Goal: Task Accomplishment & Management: Complete application form

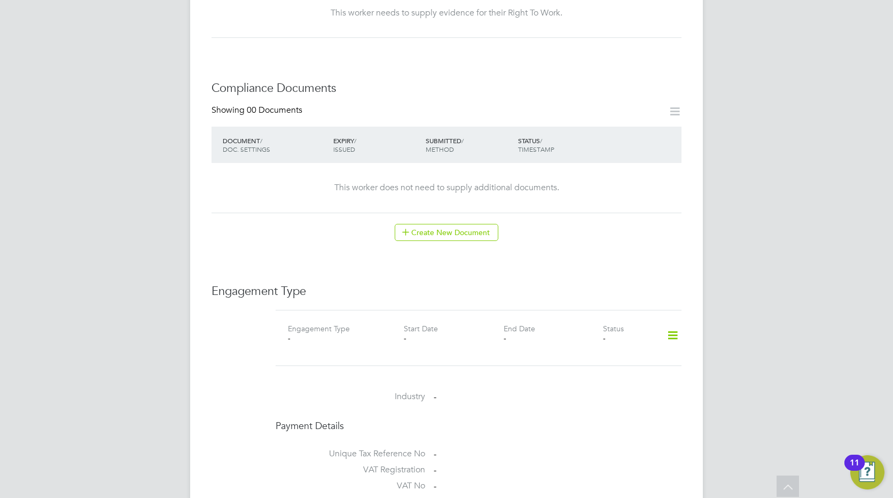
scroll to position [588, 0]
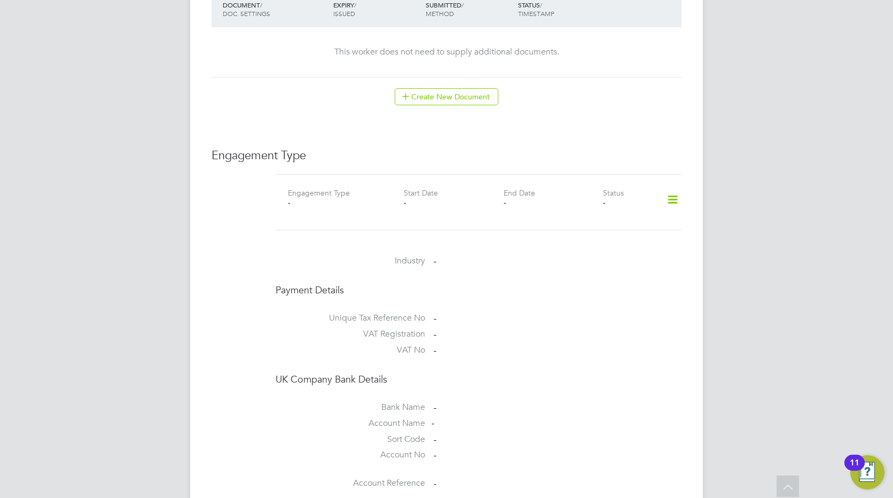
click at [672, 188] on icon at bounding box center [673, 200] width 19 height 25
click at [607, 236] on li "Add Engagement Type" at bounding box center [617, 235] width 121 height 15
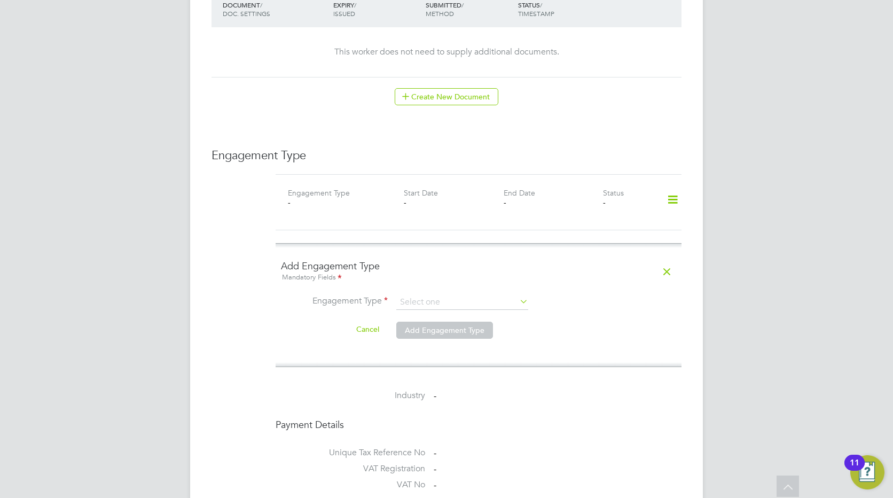
click at [518, 294] on icon at bounding box center [518, 301] width 0 height 15
click at [431, 295] on input at bounding box center [463, 302] width 132 height 15
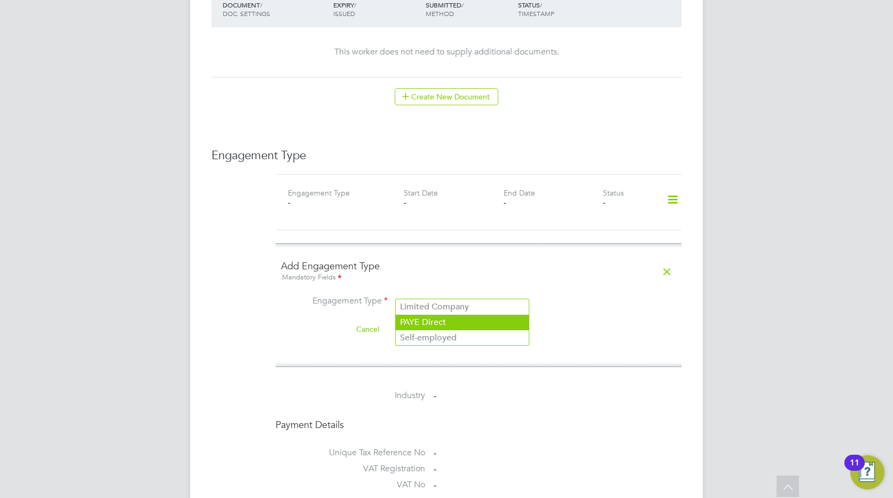
click at [432, 321] on li "PAYE Direct" at bounding box center [462, 322] width 133 height 15
type input "PAYE Direct"
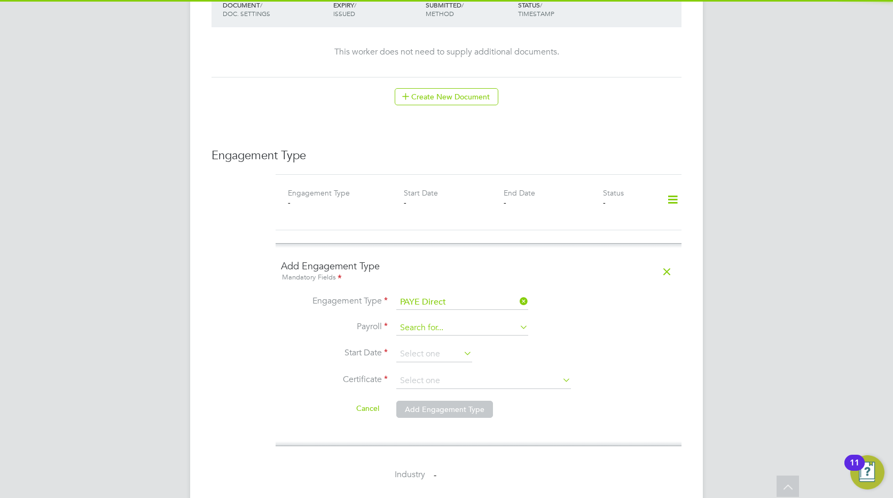
click at [428, 321] on input at bounding box center [463, 328] width 132 height 15
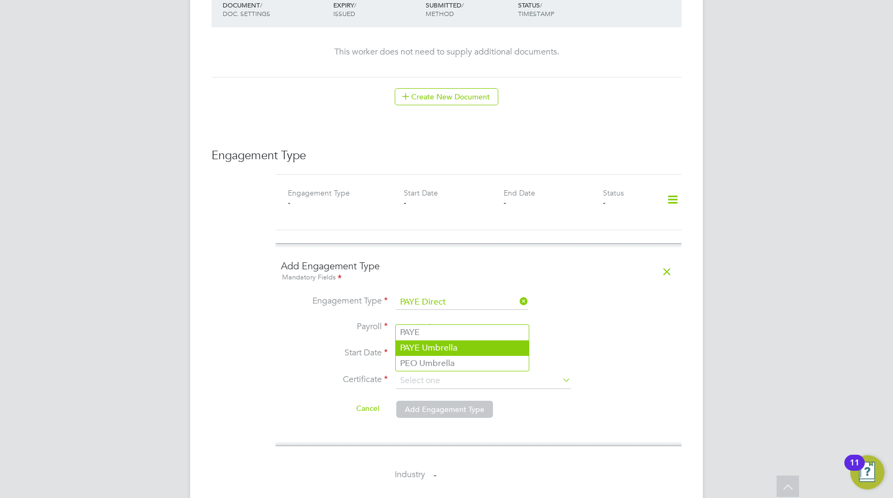
click at [426, 343] on li "PAYE Umbrella" at bounding box center [462, 347] width 133 height 15
type input "PAYE Umbrella"
click at [421, 346] on input at bounding box center [435, 354] width 76 height 16
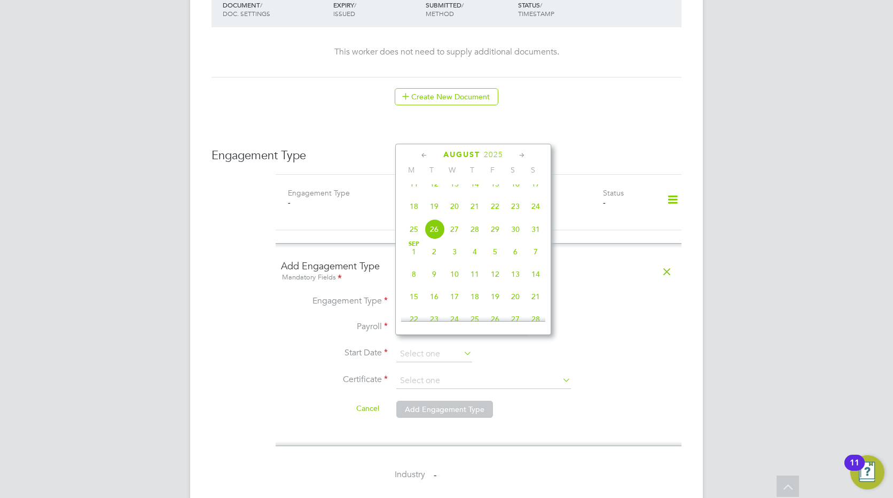
click at [416, 210] on span "18" at bounding box center [414, 206] width 20 height 20
type input "[DATE]"
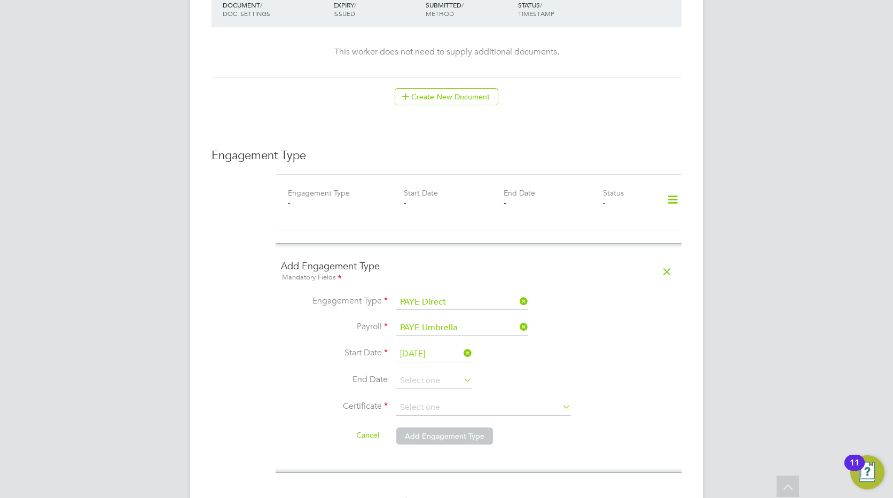
click at [462, 372] on icon at bounding box center [462, 379] width 0 height 15
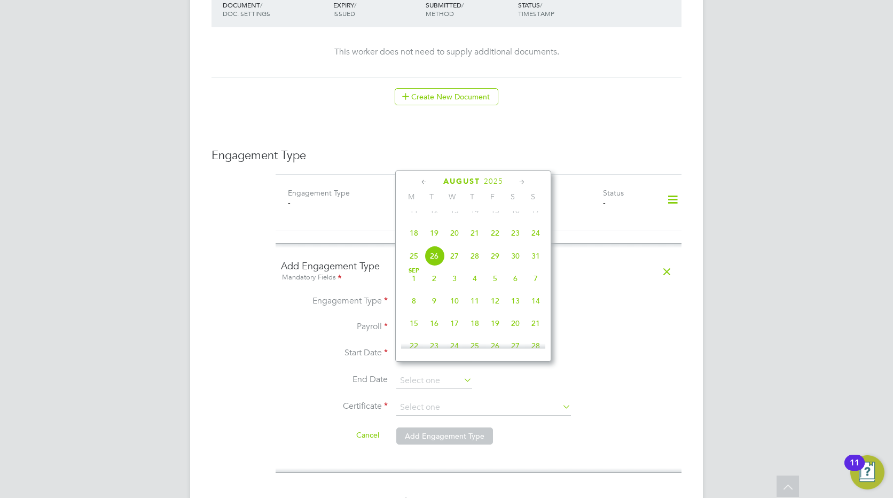
click at [524, 179] on icon at bounding box center [522, 182] width 10 height 12
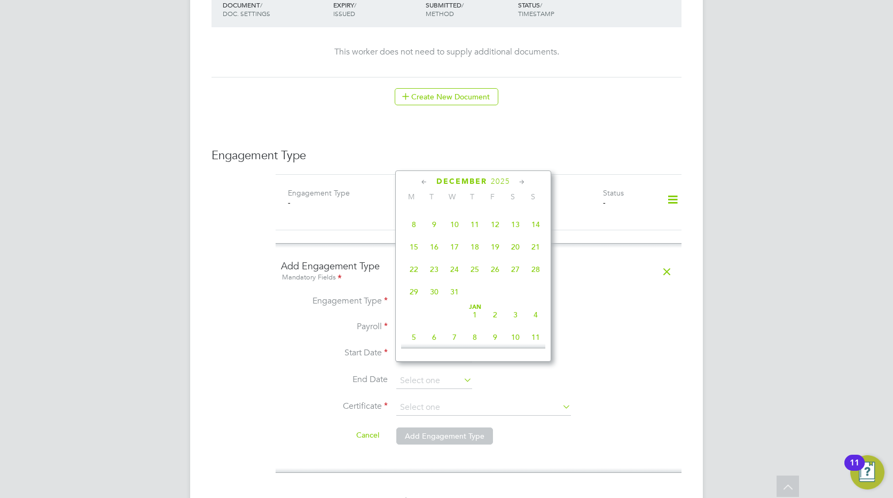
click at [524, 179] on icon at bounding box center [522, 182] width 10 height 12
click at [458, 274] on span "18" at bounding box center [455, 264] width 20 height 20
type input "[DATE]"
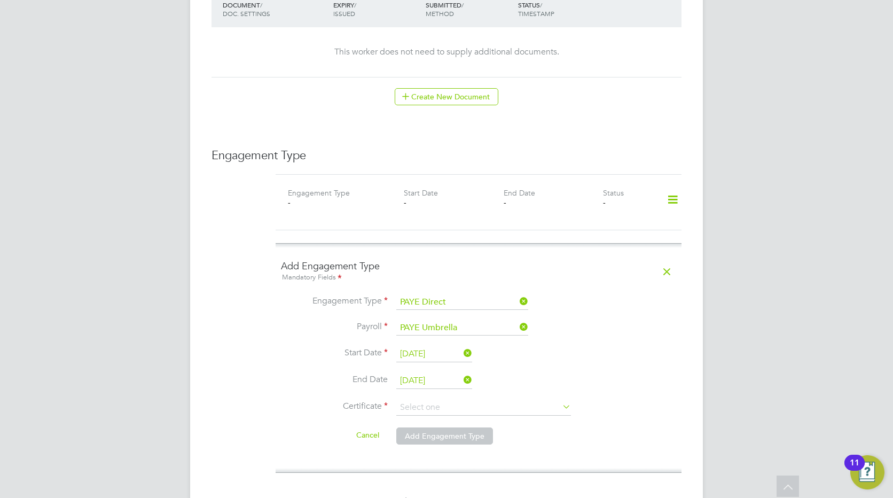
click at [561, 399] on icon at bounding box center [561, 406] width 0 height 15
click at [417, 402] on input at bounding box center [484, 408] width 175 height 16
click at [406, 400] on input at bounding box center [484, 408] width 175 height 16
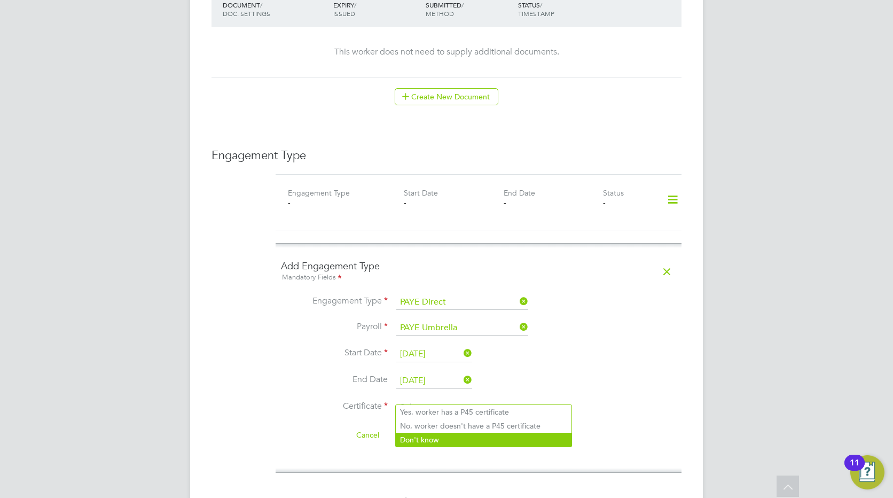
click at [413, 440] on li "Don't know" at bounding box center [484, 440] width 176 height 14
type input "Don't know"
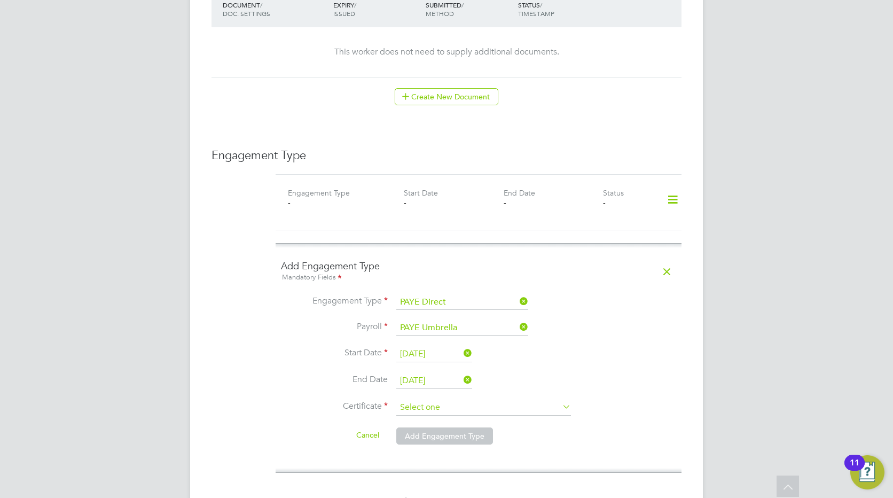
click at [414, 400] on input at bounding box center [484, 408] width 175 height 16
click at [418, 425] on li "No, worker doesn't have a P45 certificate" at bounding box center [484, 426] width 176 height 14
type input "No, worker doesn't have a P45 certificate"
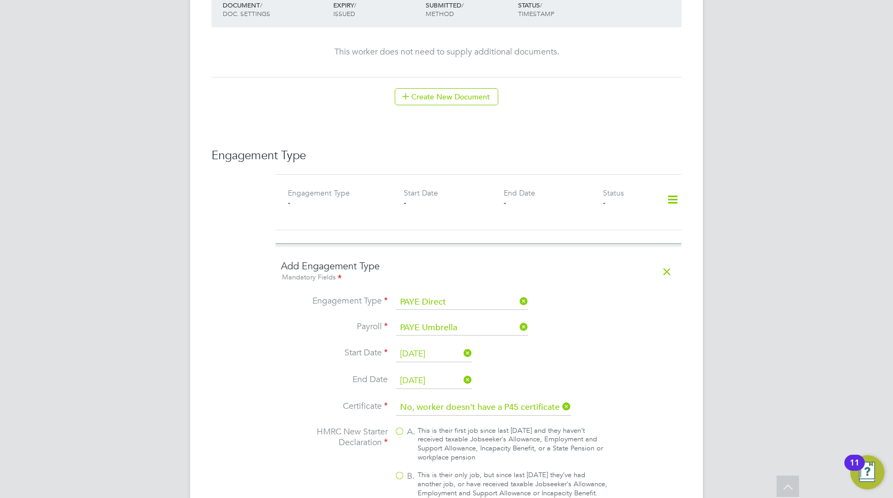
scroll to position [641, 0]
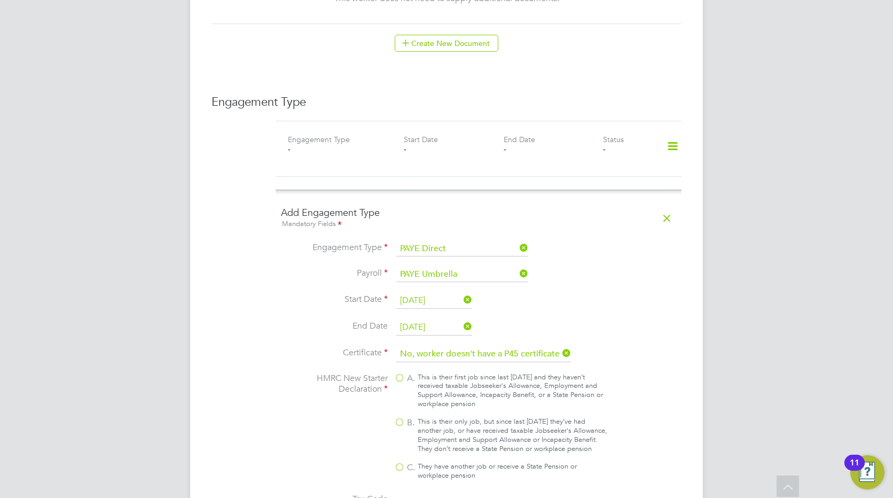
click at [398, 417] on label "B. This is their only job, but since last [DATE] they’ve had another job, or ha…" at bounding box center [501, 435] width 214 height 36
click at [0, 0] on input "B. This is their only job, but since last [DATE] they’ve had another job, or ha…" at bounding box center [0, 0] width 0 height 0
type input "1257L"
click at [399, 373] on label "A. This is their first job since last [DATE] and they haven’t received taxable …" at bounding box center [501, 391] width 214 height 36
click at [0, 0] on input "A. This is their first job since last [DATE] and they haven’t received taxable …" at bounding box center [0, 0] width 0 height 0
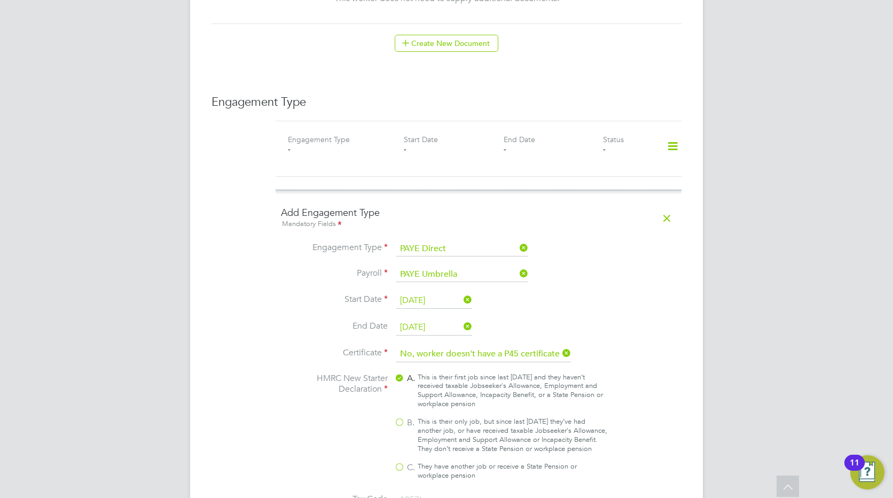
click at [650, 401] on li "HMRC New Starter Declaration A. This is their first job since last [DATE] and t…" at bounding box center [478, 432] width 395 height 118
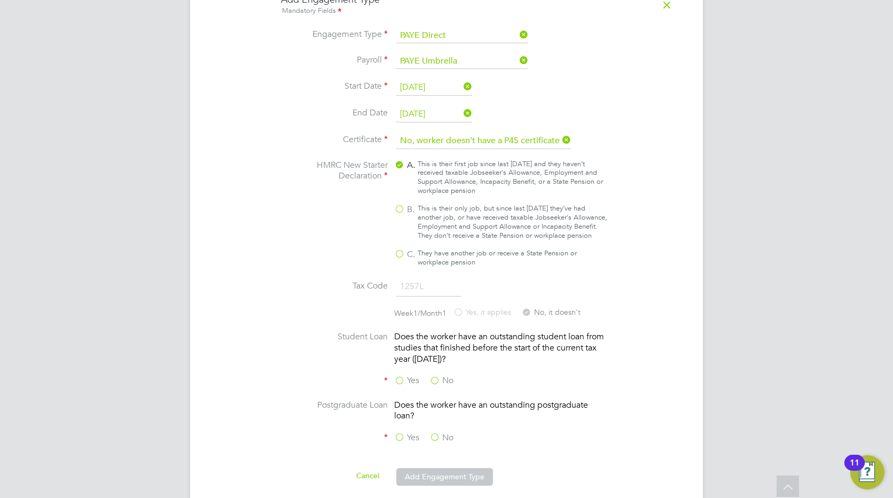
scroll to position [855, 0]
click at [448, 376] on label "No" at bounding box center [442, 380] width 24 height 11
click at [0, 0] on input "No" at bounding box center [0, 0] width 0 height 0
click at [438, 437] on label "No" at bounding box center [442, 437] width 24 height 11
click at [0, 0] on input "No" at bounding box center [0, 0] width 0 height 0
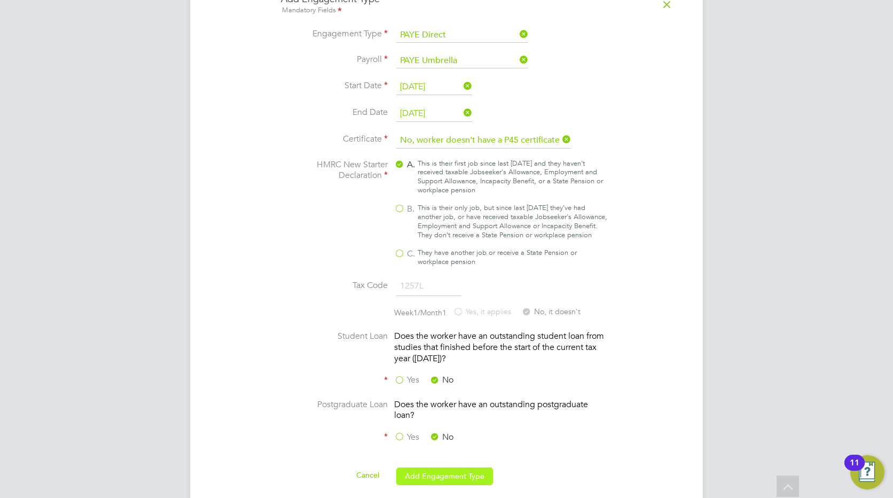
click at [440, 478] on button "Add Engagement Type" at bounding box center [445, 476] width 97 height 17
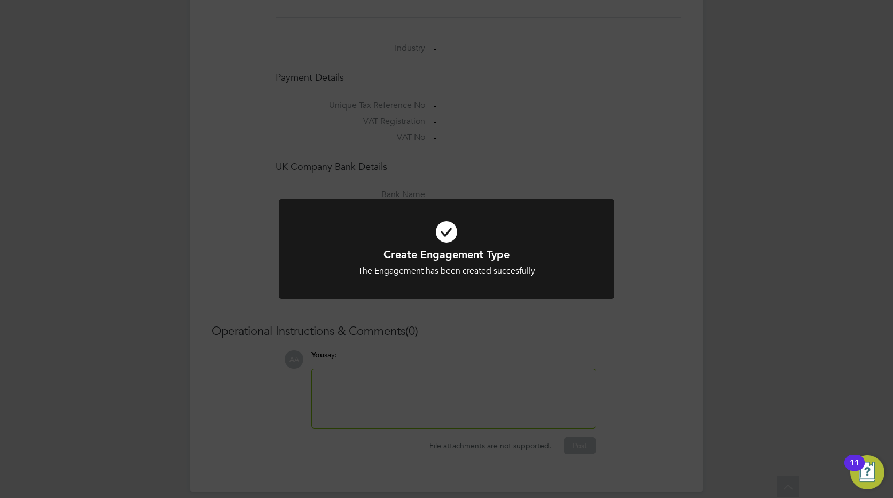
scroll to position [837, 0]
click at [445, 230] on icon at bounding box center [447, 232] width 278 height 42
